Goal: Obtain resource: Download file/media

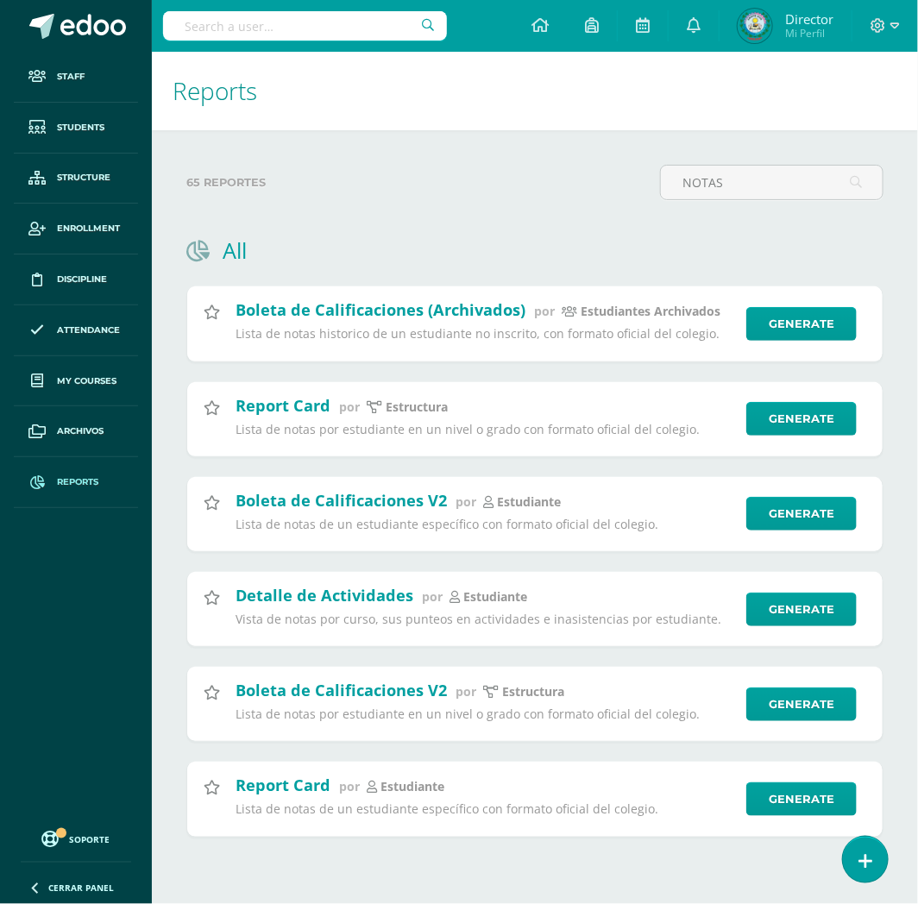
type input "MARJORIE VANESSA"
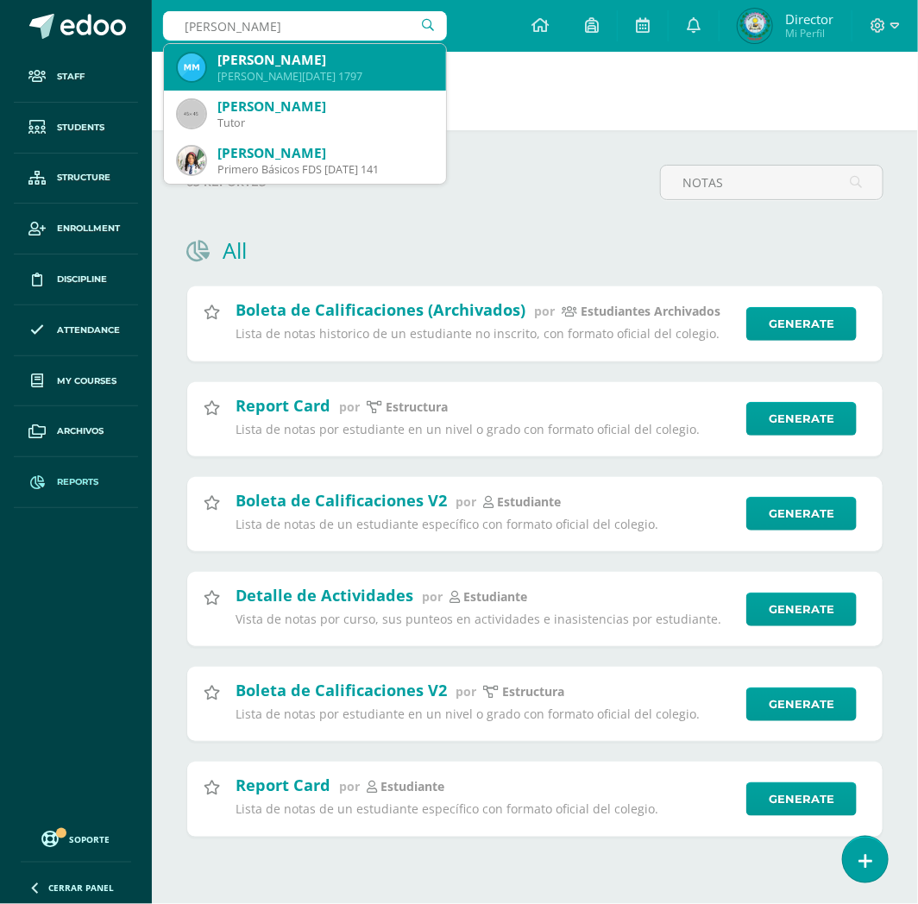
click at [265, 66] on div "Marjorie Vanessa Mejía Carías" at bounding box center [324, 60] width 215 height 18
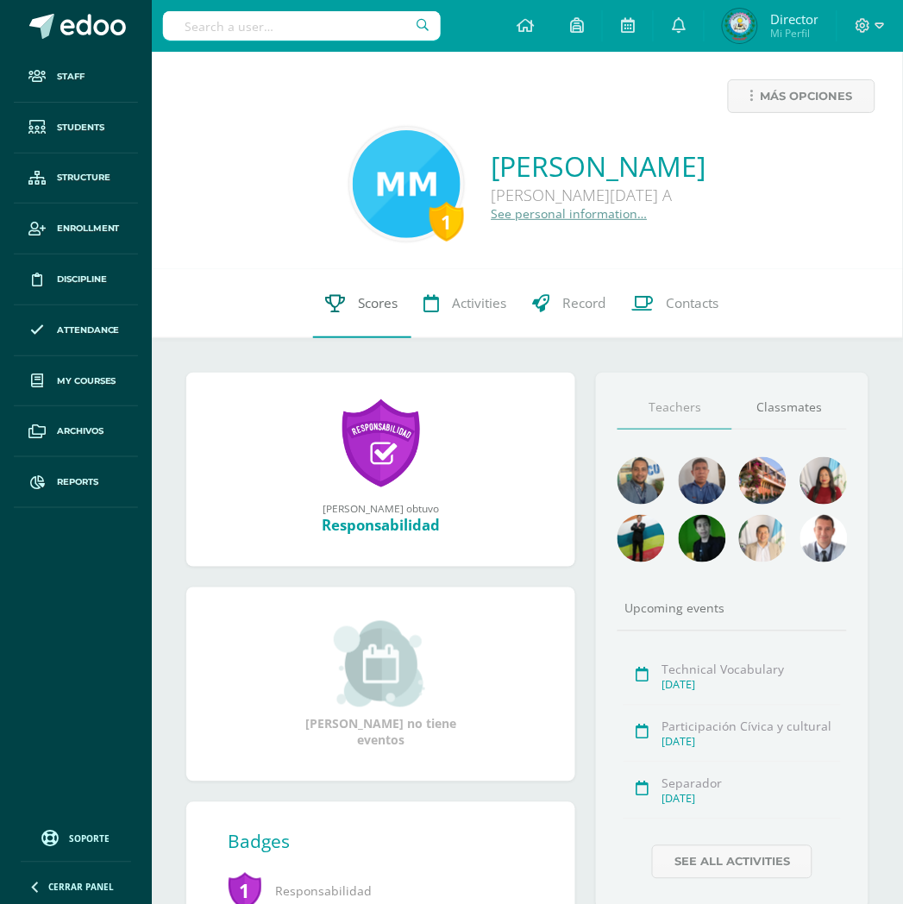
click at [375, 304] on span "Scores" at bounding box center [379, 303] width 40 height 18
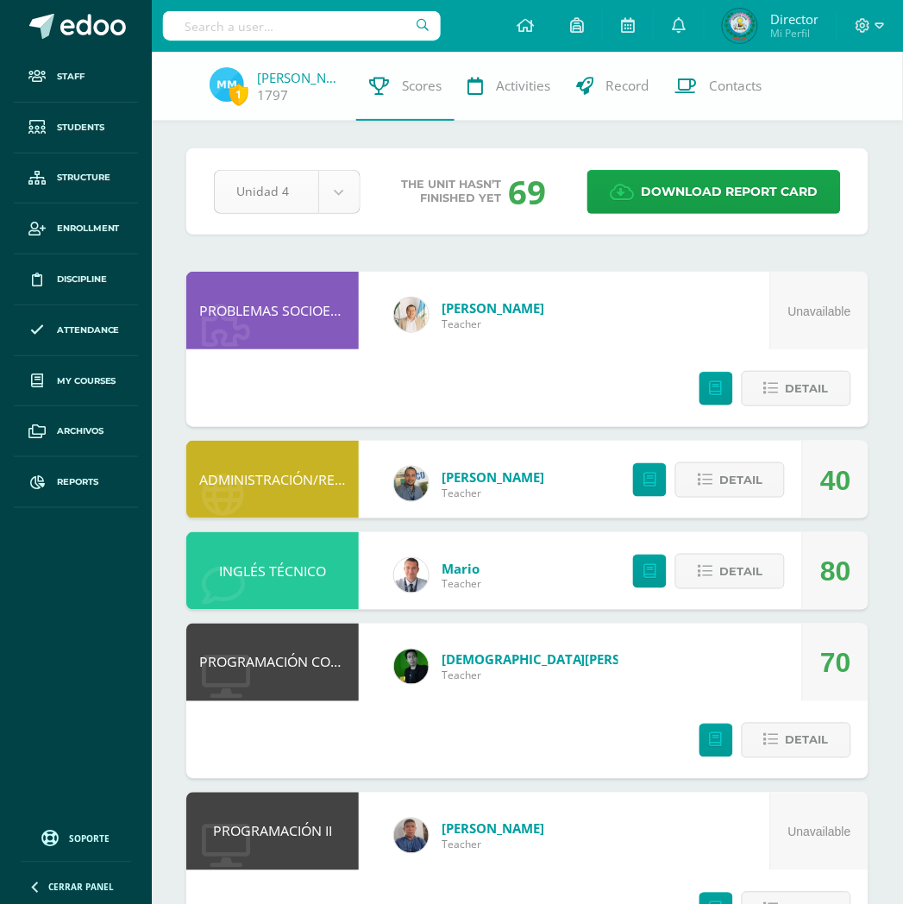
click at [299, 201] on body "Staff Students Structure Enrollment Discipline Attendance My courses Archivos R…" at bounding box center [451, 797] width 903 height 1595
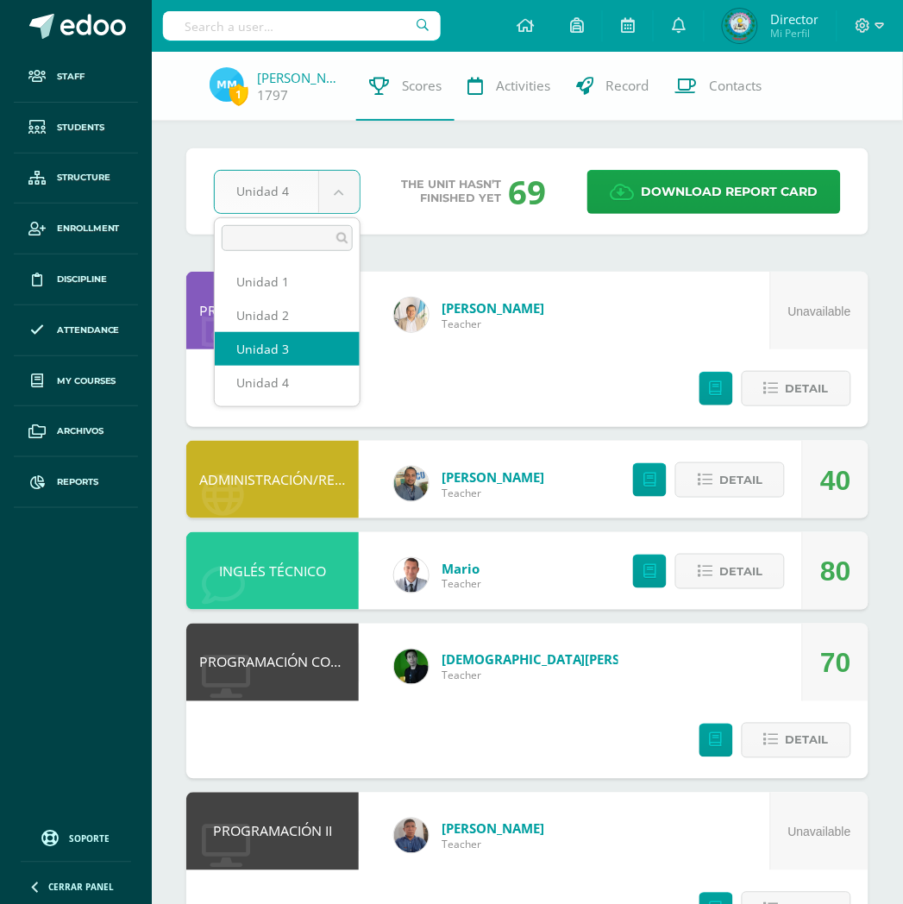
select select "Unidad 3"
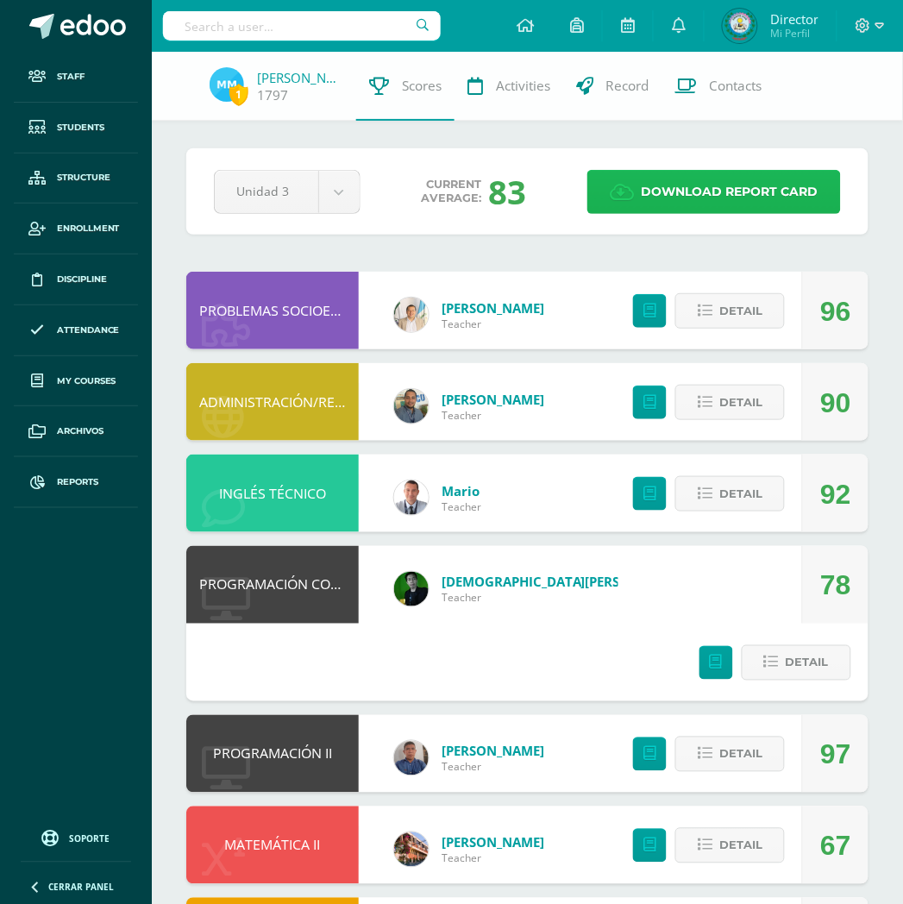
click at [718, 200] on span "Download report card" at bounding box center [730, 192] width 177 height 42
click at [272, 26] on input "text" at bounding box center [302, 25] width 278 height 29
paste input "AARÓN ALEJANDRO"
type input "AARÓN ALEJANDRO"
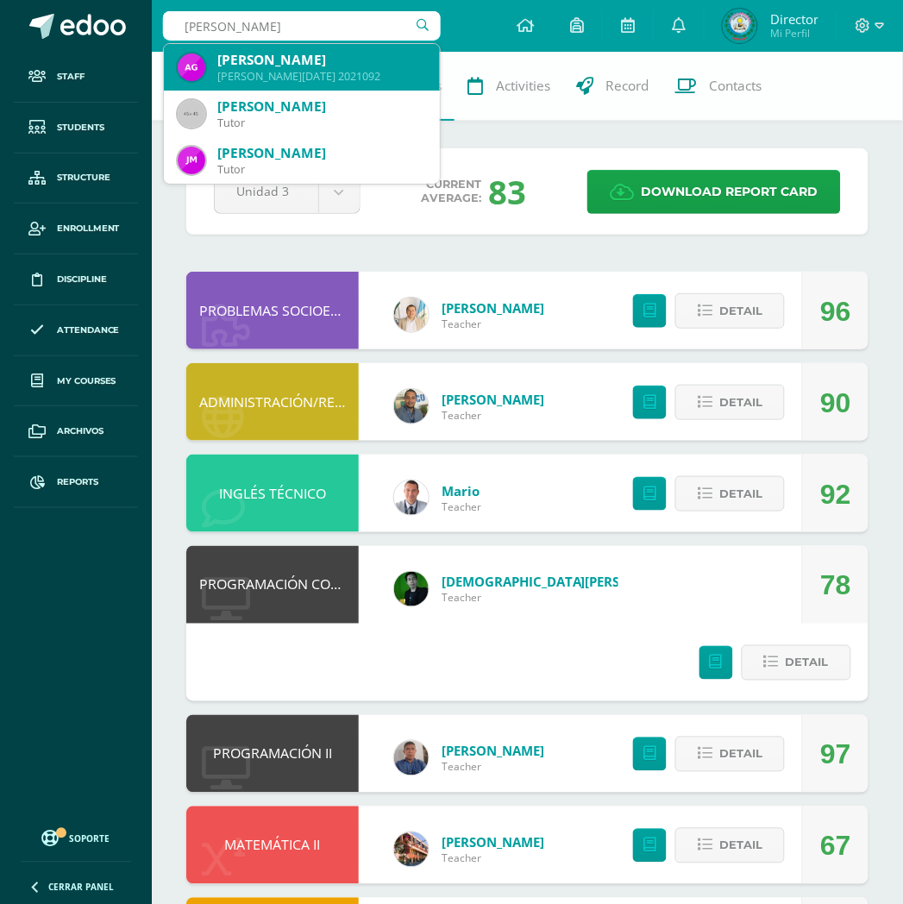
click at [323, 72] on div "Quinto BACO Sábado 2021092" at bounding box center [321, 76] width 209 height 15
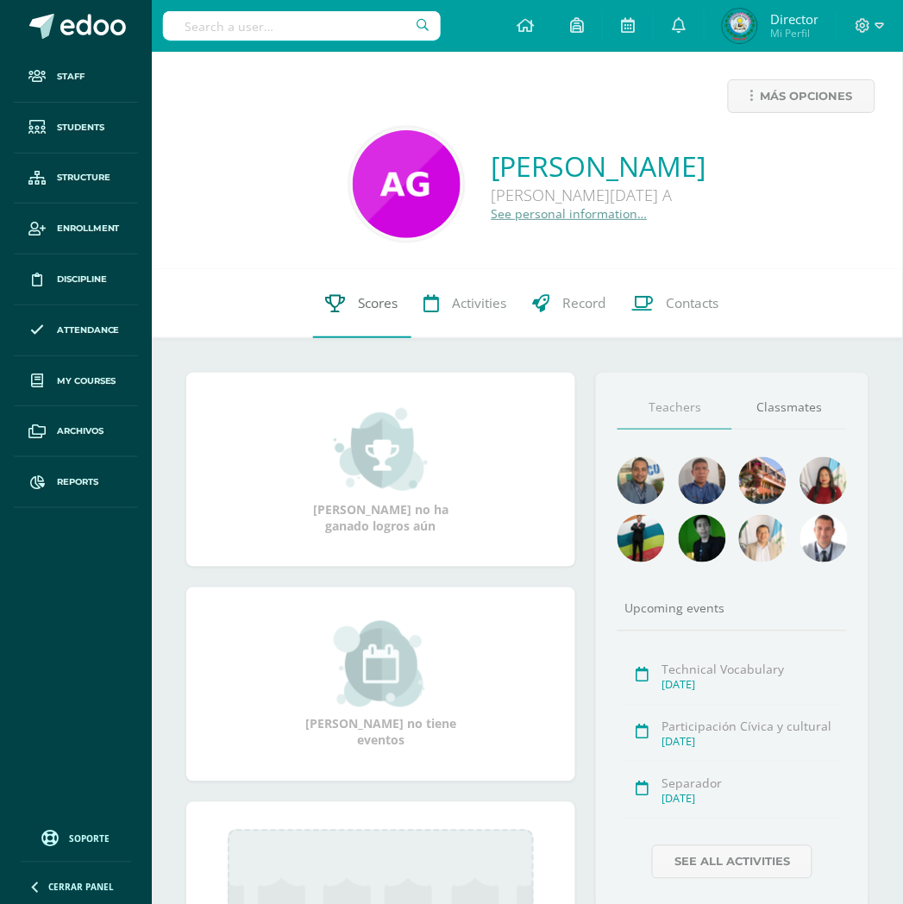
click at [358, 289] on link "Scores" at bounding box center [362, 303] width 98 height 69
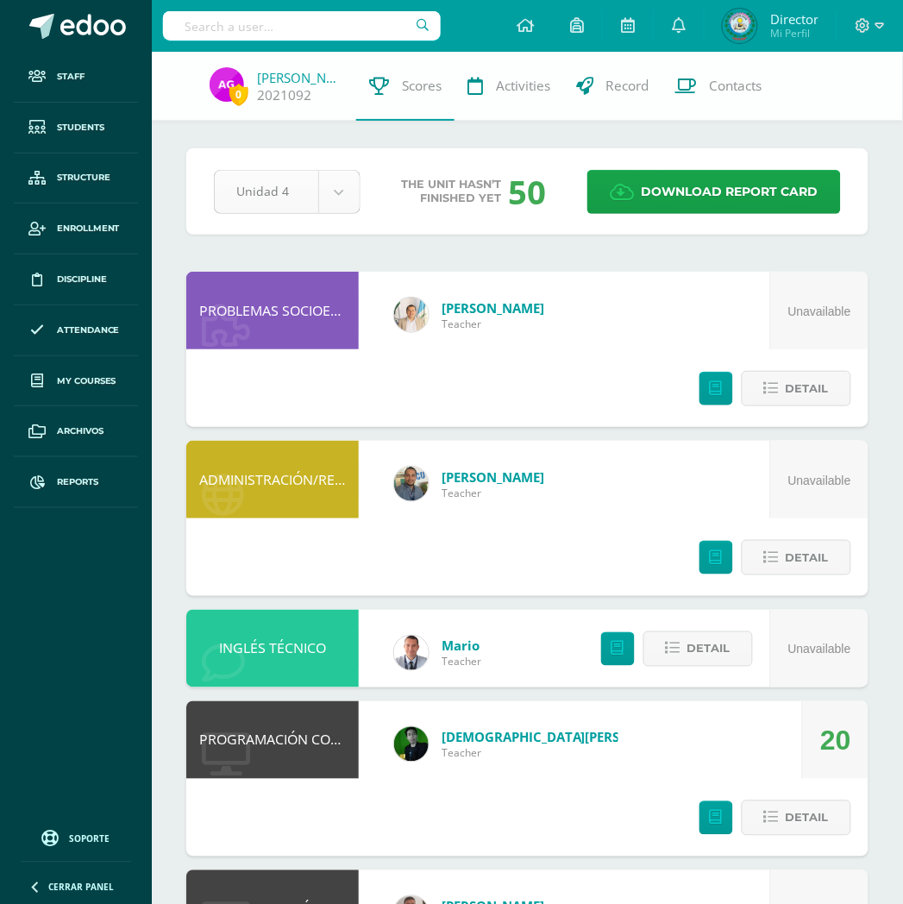
click at [328, 186] on body "Staff Students Structure Enrollment Discipline Attendance My courses Archivos R…" at bounding box center [451, 836] width 903 height 1672
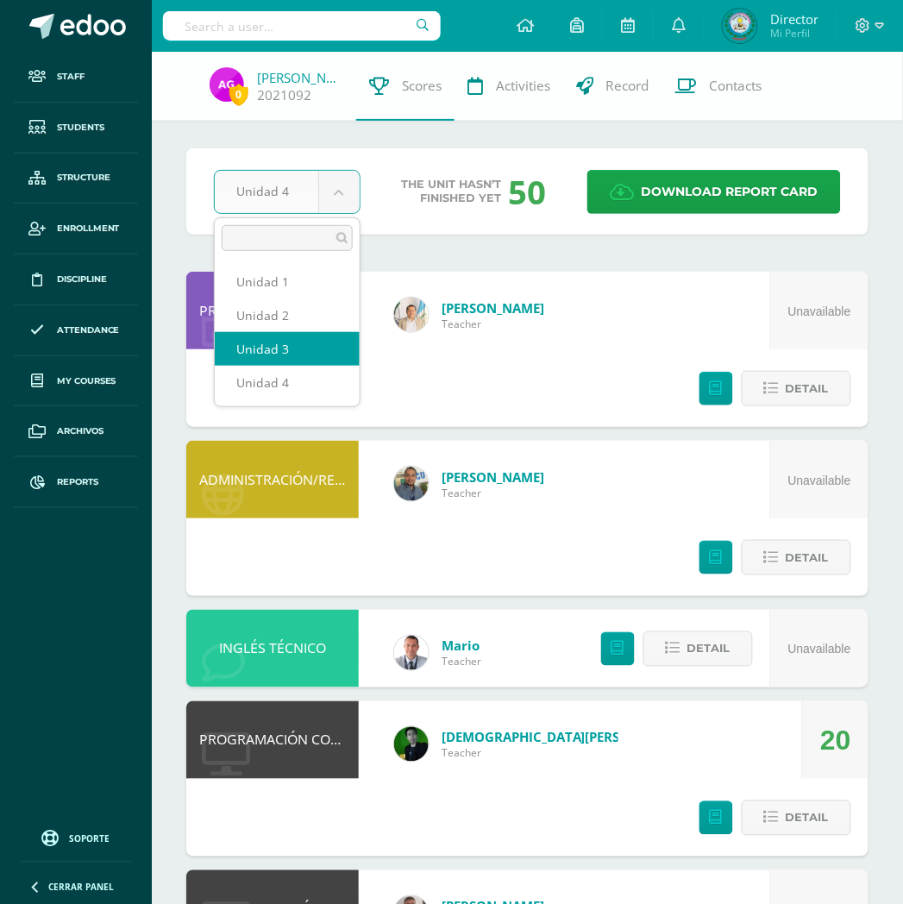
select select "Unidad 3"
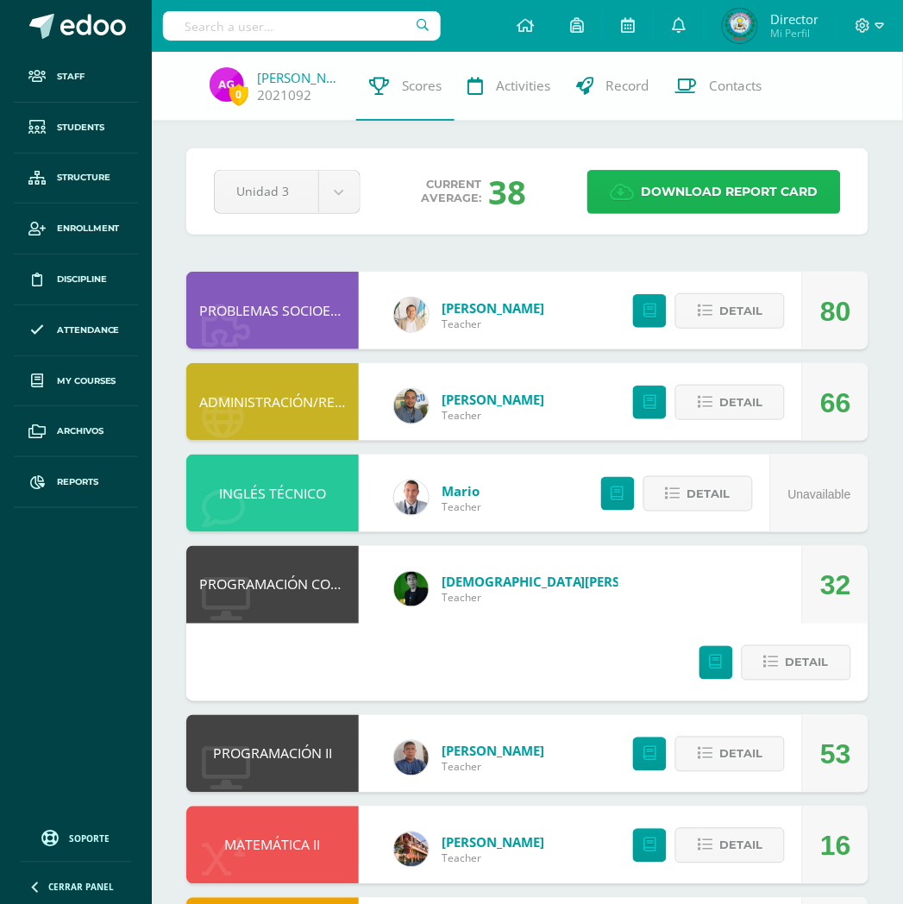
click at [705, 176] on span "Download report card" at bounding box center [730, 192] width 177 height 42
